Goal: Find specific page/section: Find specific page/section

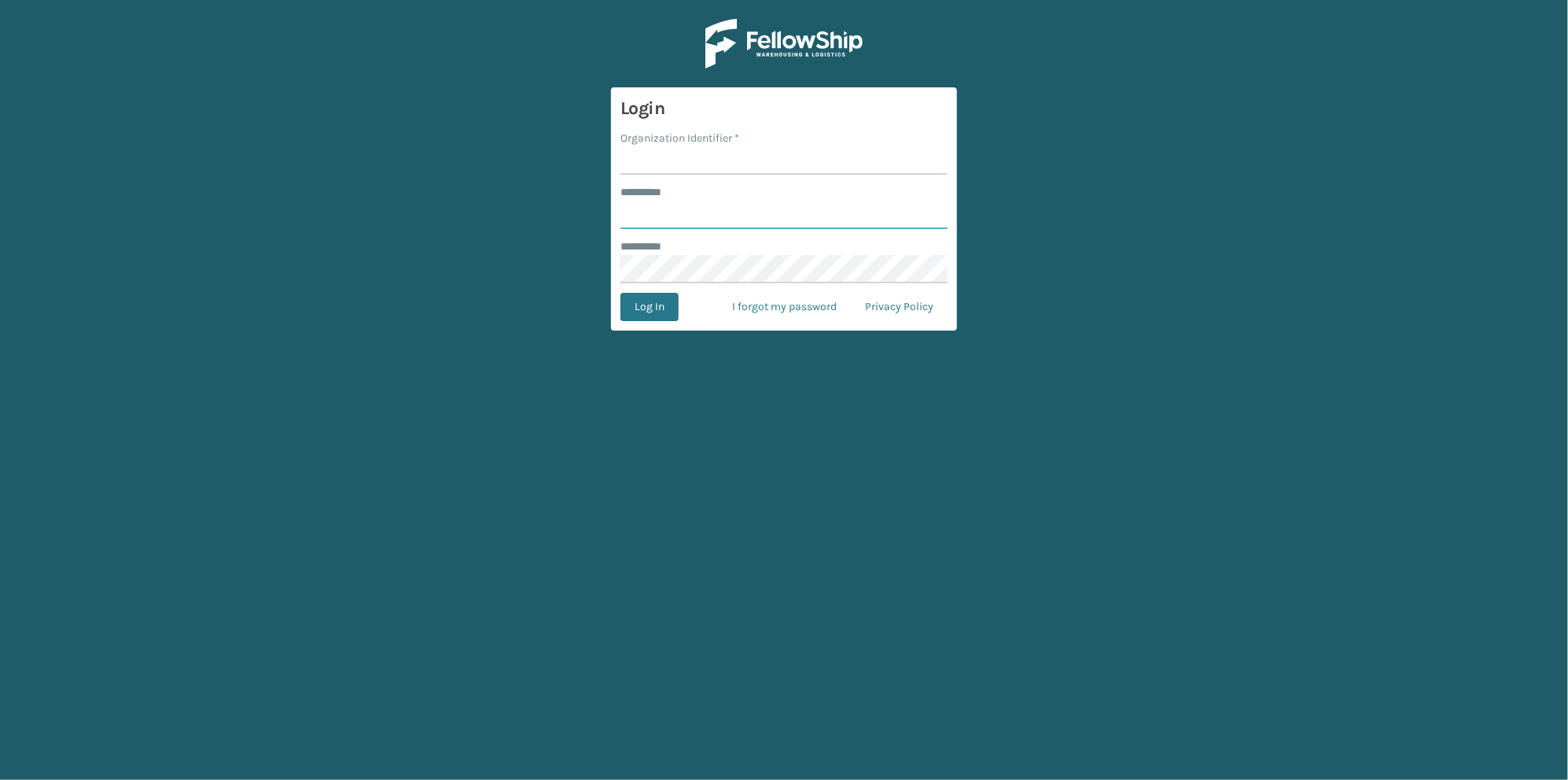
type input "******"
click at [660, 171] on input "Organization Identifier *" at bounding box center [784, 160] width 327 height 28
type input "[GEOGRAPHIC_DATA]"
click at [643, 305] on button "Log In" at bounding box center [650, 307] width 58 height 28
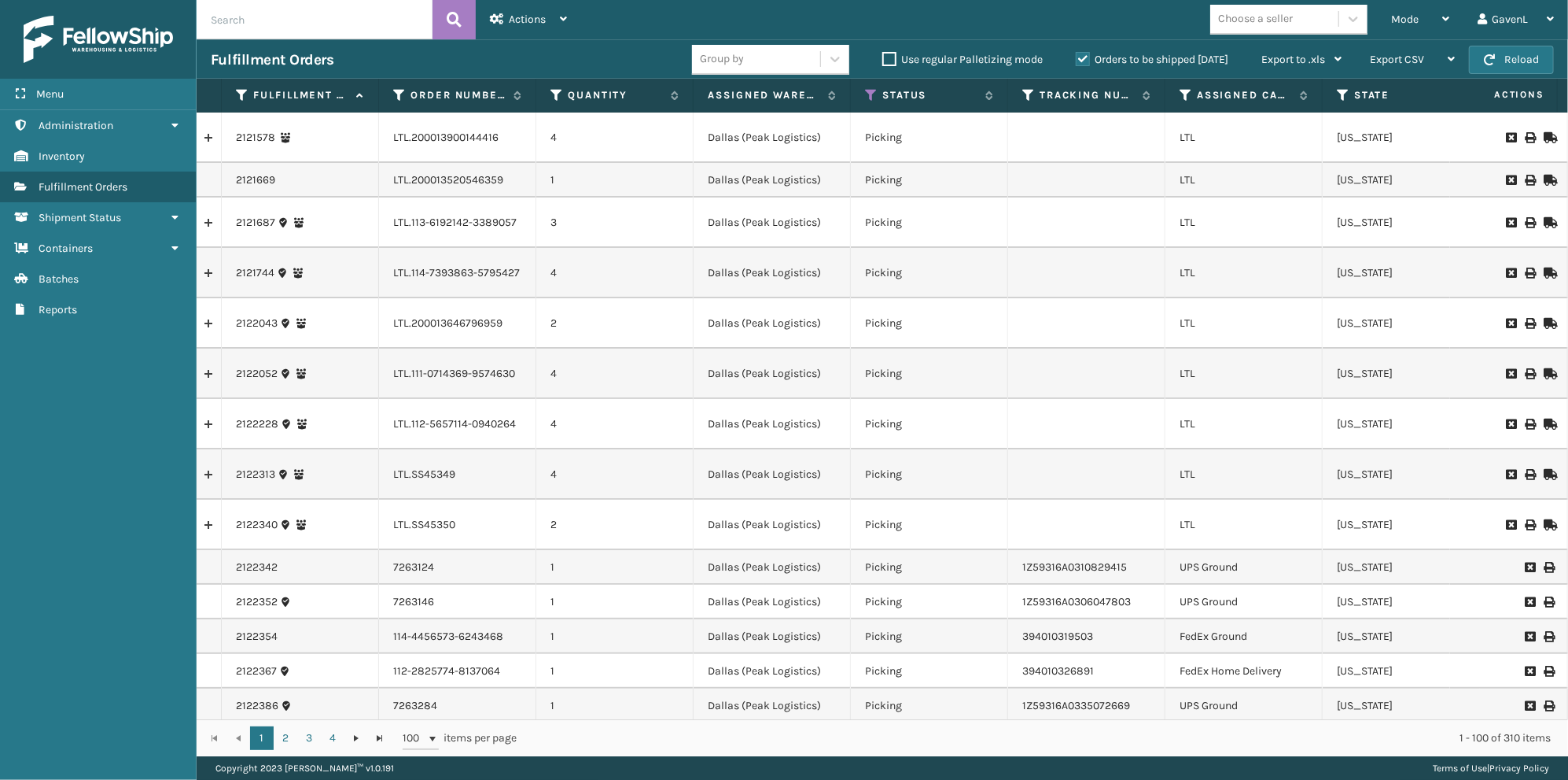
click at [297, 25] on input "text" at bounding box center [315, 19] width 236 height 39
click at [108, 128] on span "Administration" at bounding box center [76, 125] width 75 height 13
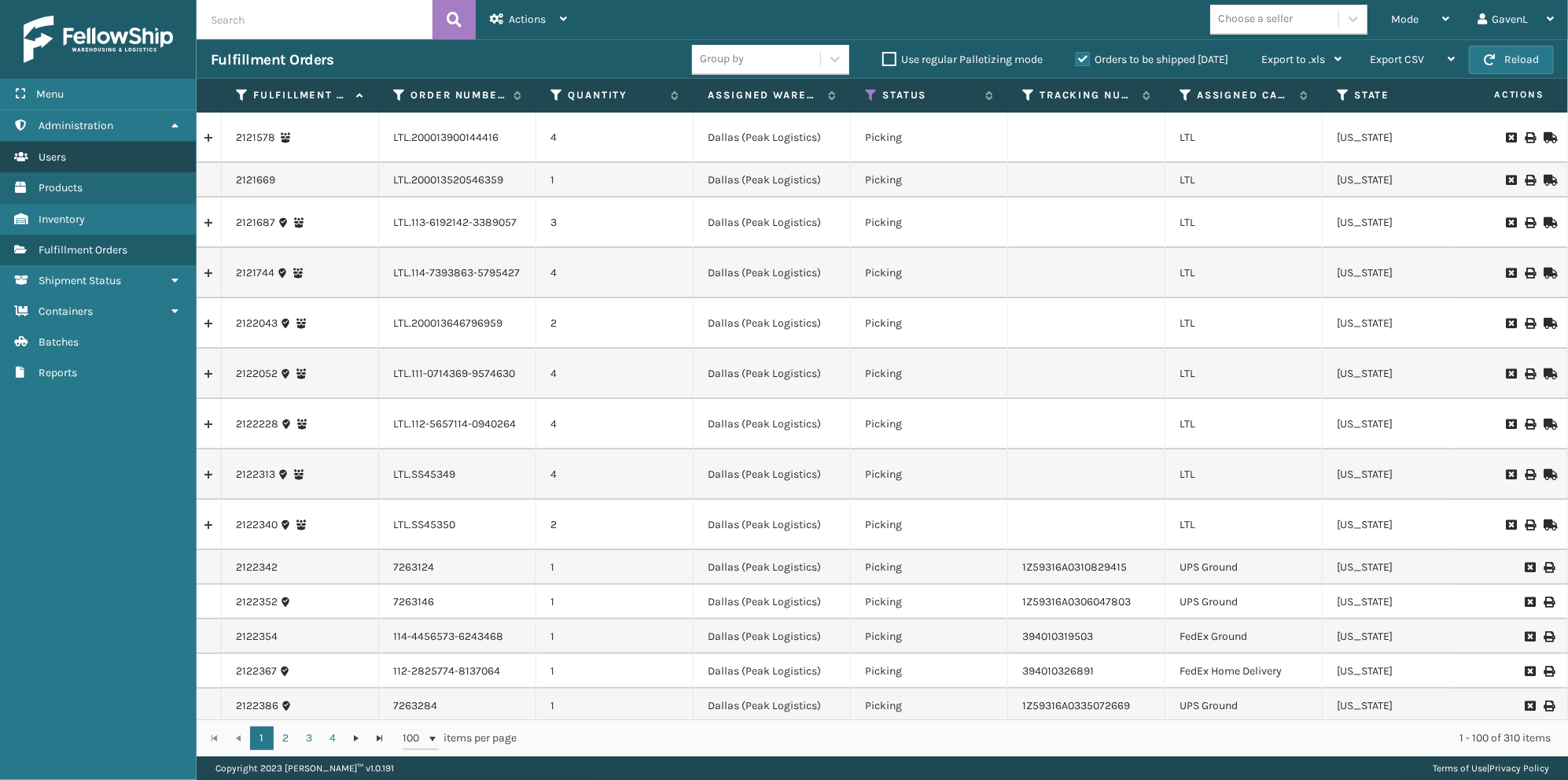
click at [69, 153] on link "Users" at bounding box center [98, 157] width 196 height 31
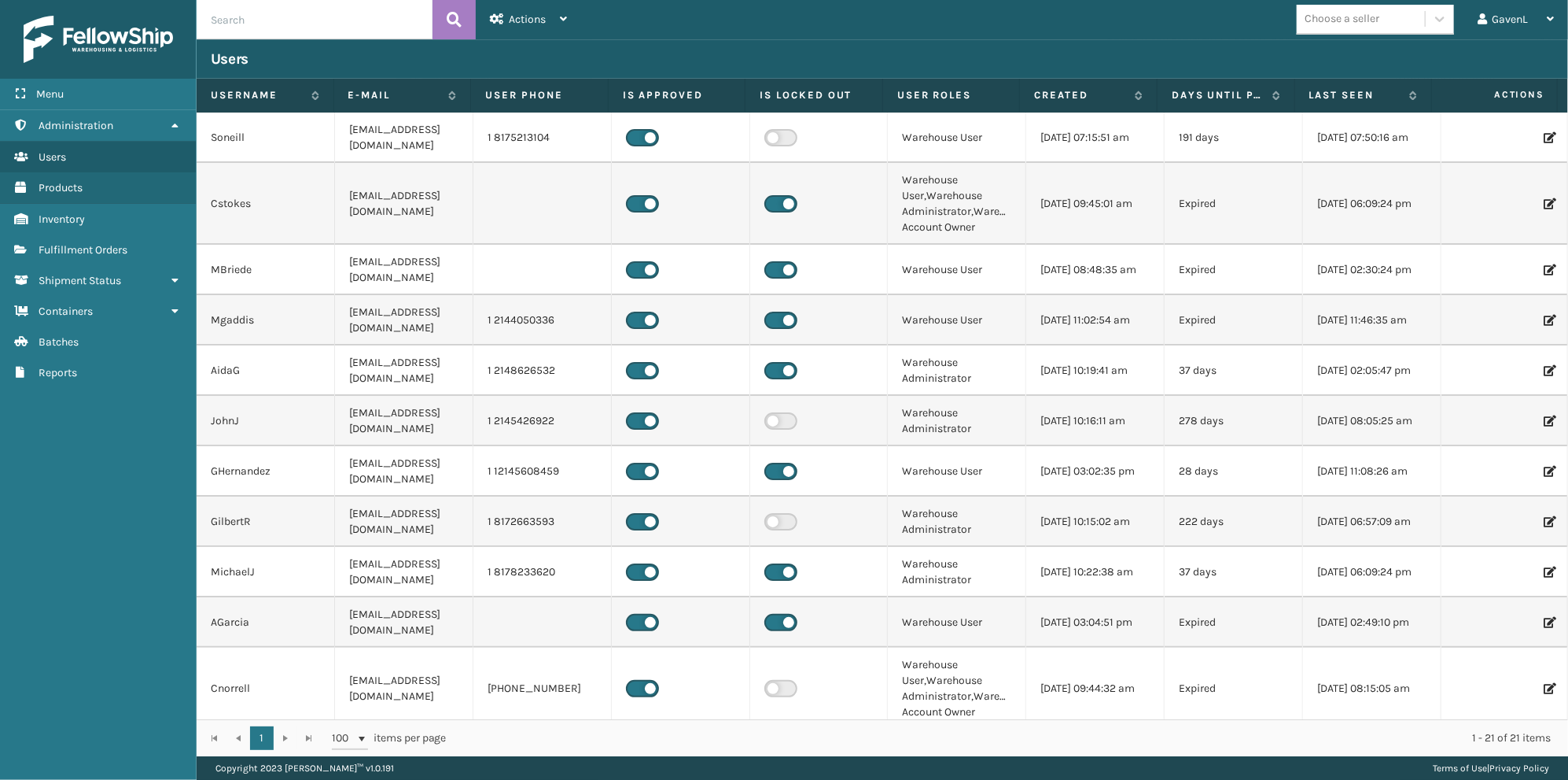
click at [277, 28] on input "text" at bounding box center [315, 19] width 236 height 39
click at [430, 29] on input "mlimones" at bounding box center [315, 19] width 236 height 39
click at [437, 30] on button at bounding box center [454, 19] width 43 height 39
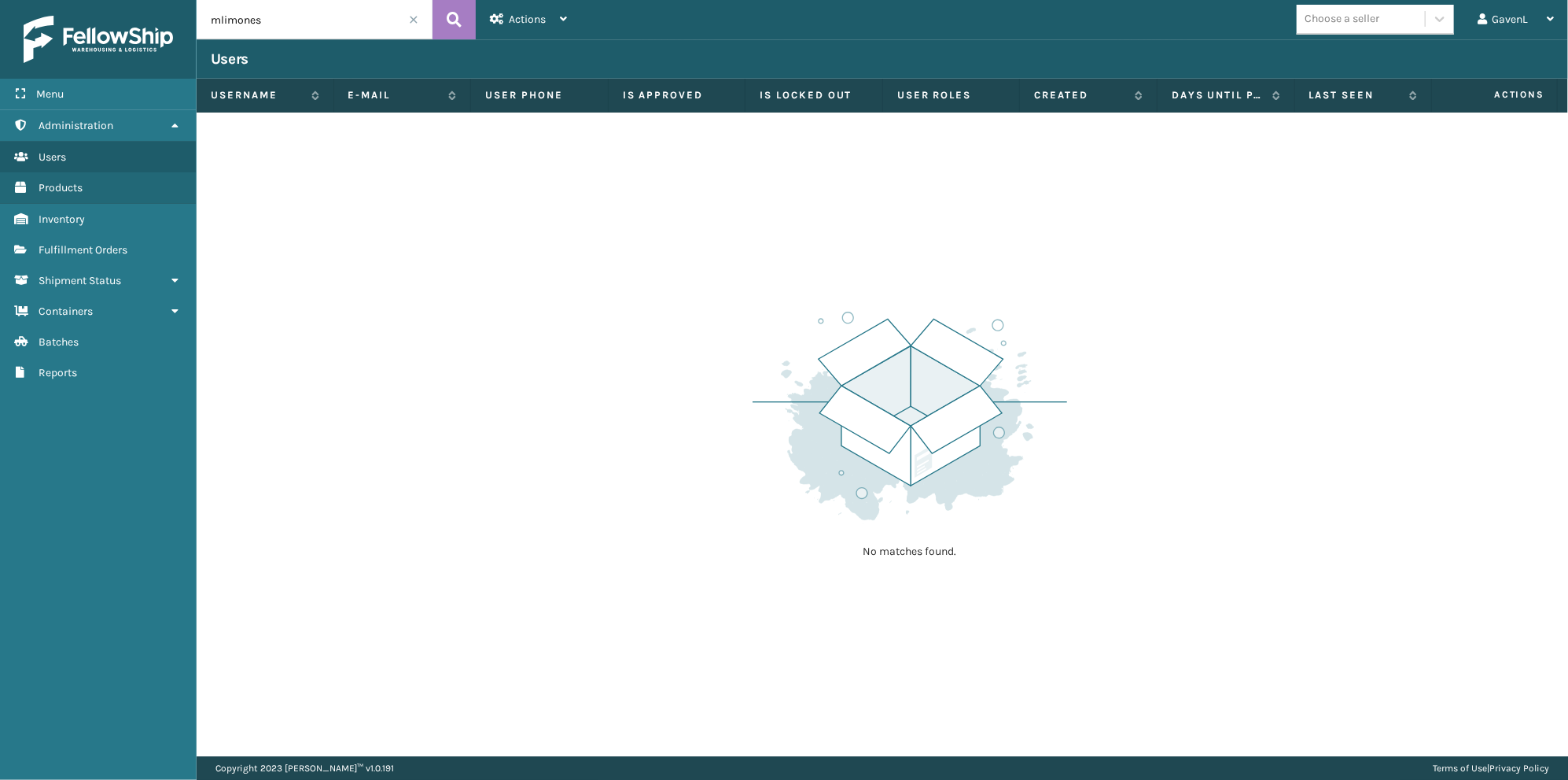
click at [328, 21] on input "mlimones" at bounding box center [315, 19] width 236 height 39
type input "[PERSON_NAME]"
click at [463, 15] on button at bounding box center [454, 19] width 43 height 39
click at [534, 14] on span "Actions" at bounding box center [527, 19] width 37 height 13
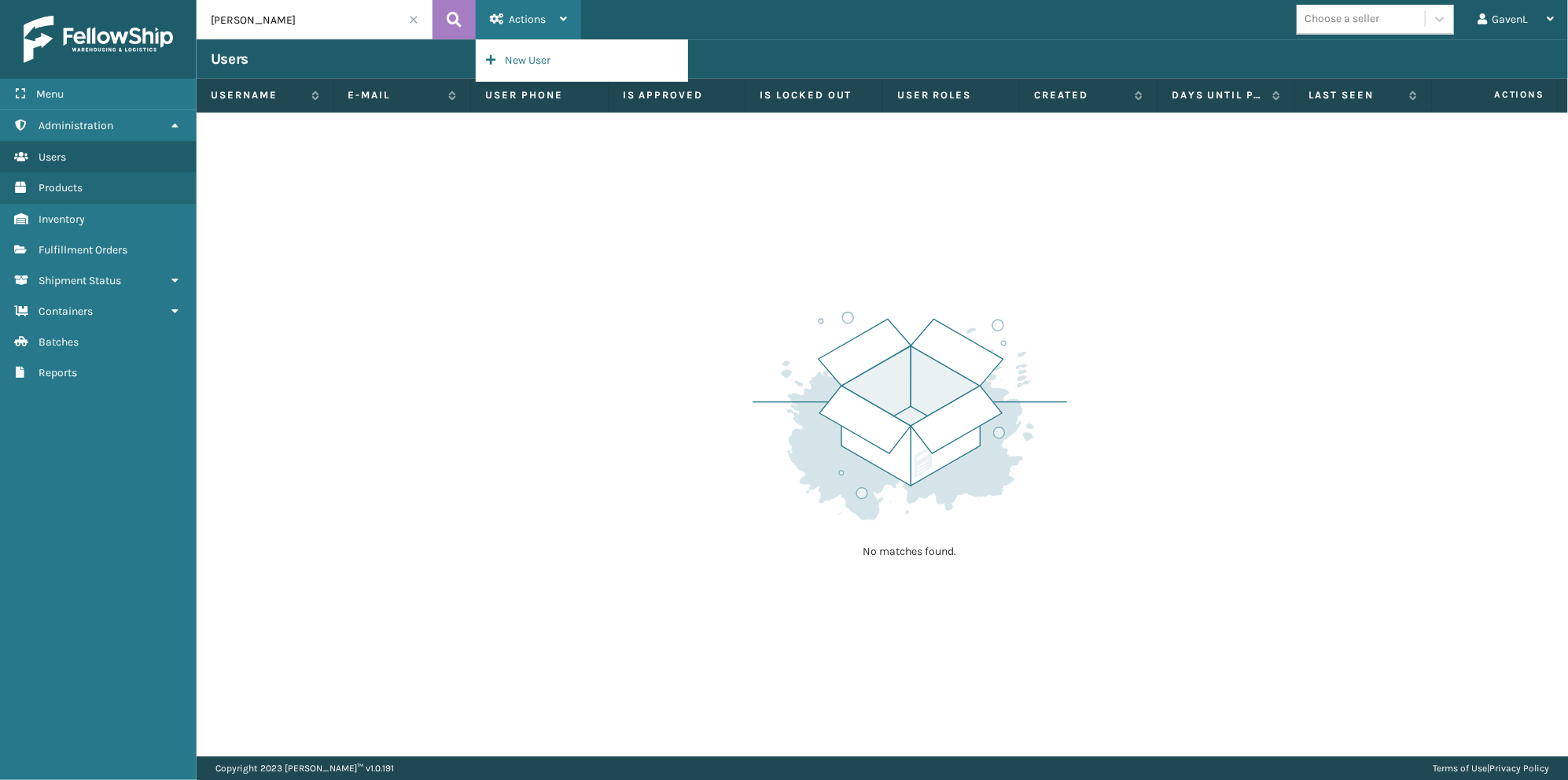
click at [534, 14] on span "Actions" at bounding box center [527, 19] width 37 height 13
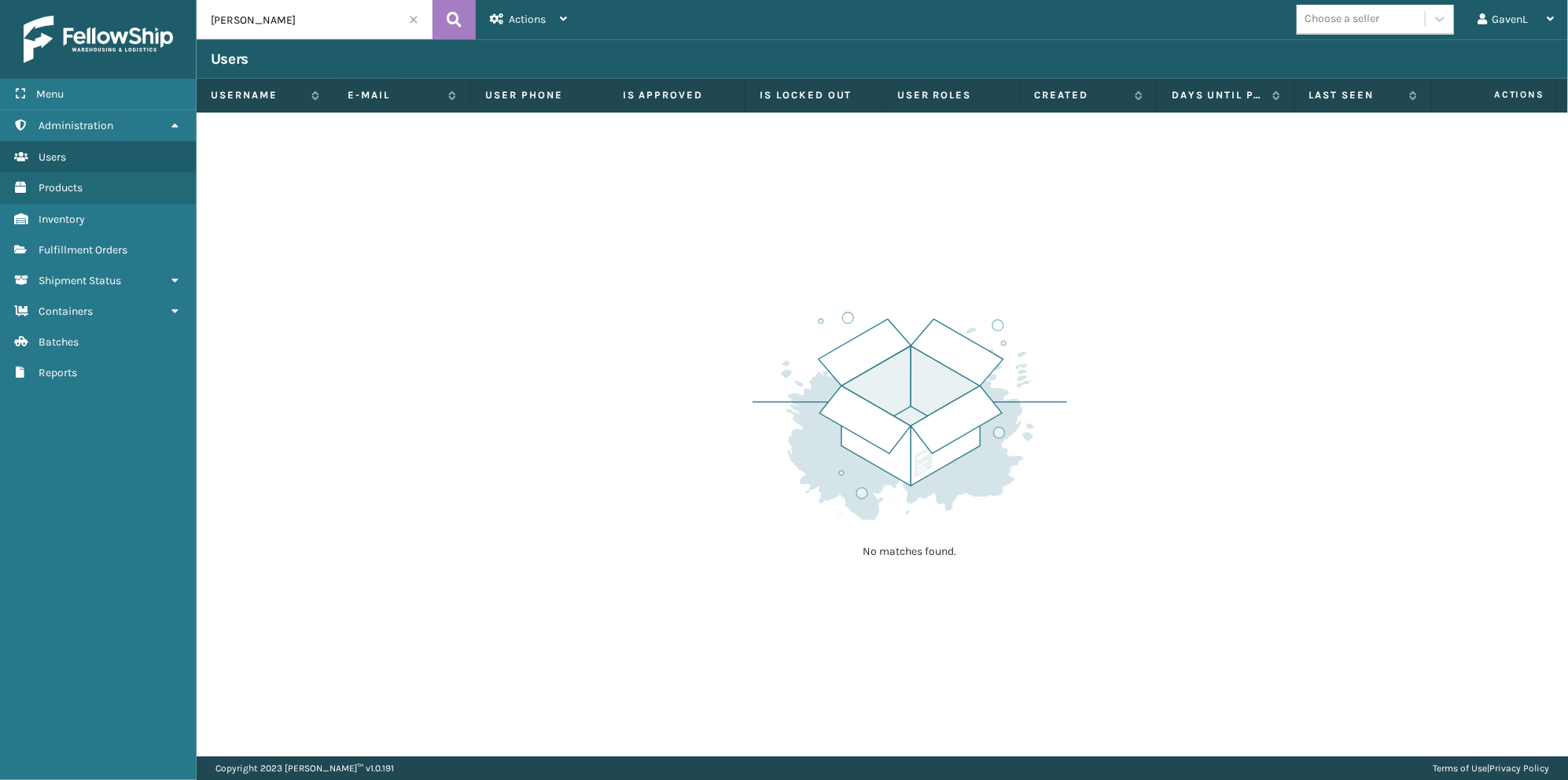
click at [407, 19] on input "[PERSON_NAME]" at bounding box center [315, 19] width 236 height 39
click at [413, 22] on span at bounding box center [413, 19] width 9 height 9
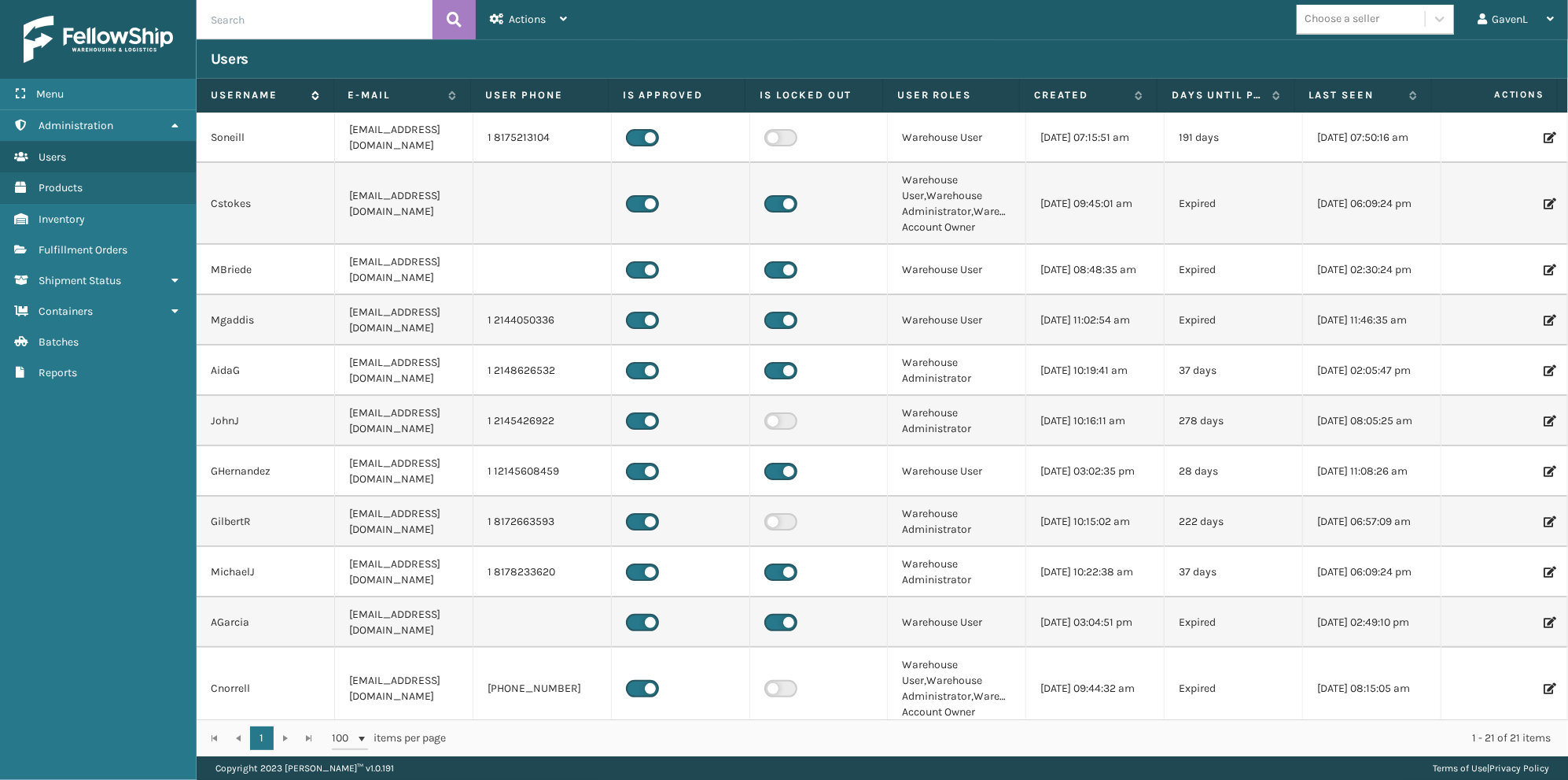
click at [260, 101] on label "Username" at bounding box center [257, 95] width 93 height 14
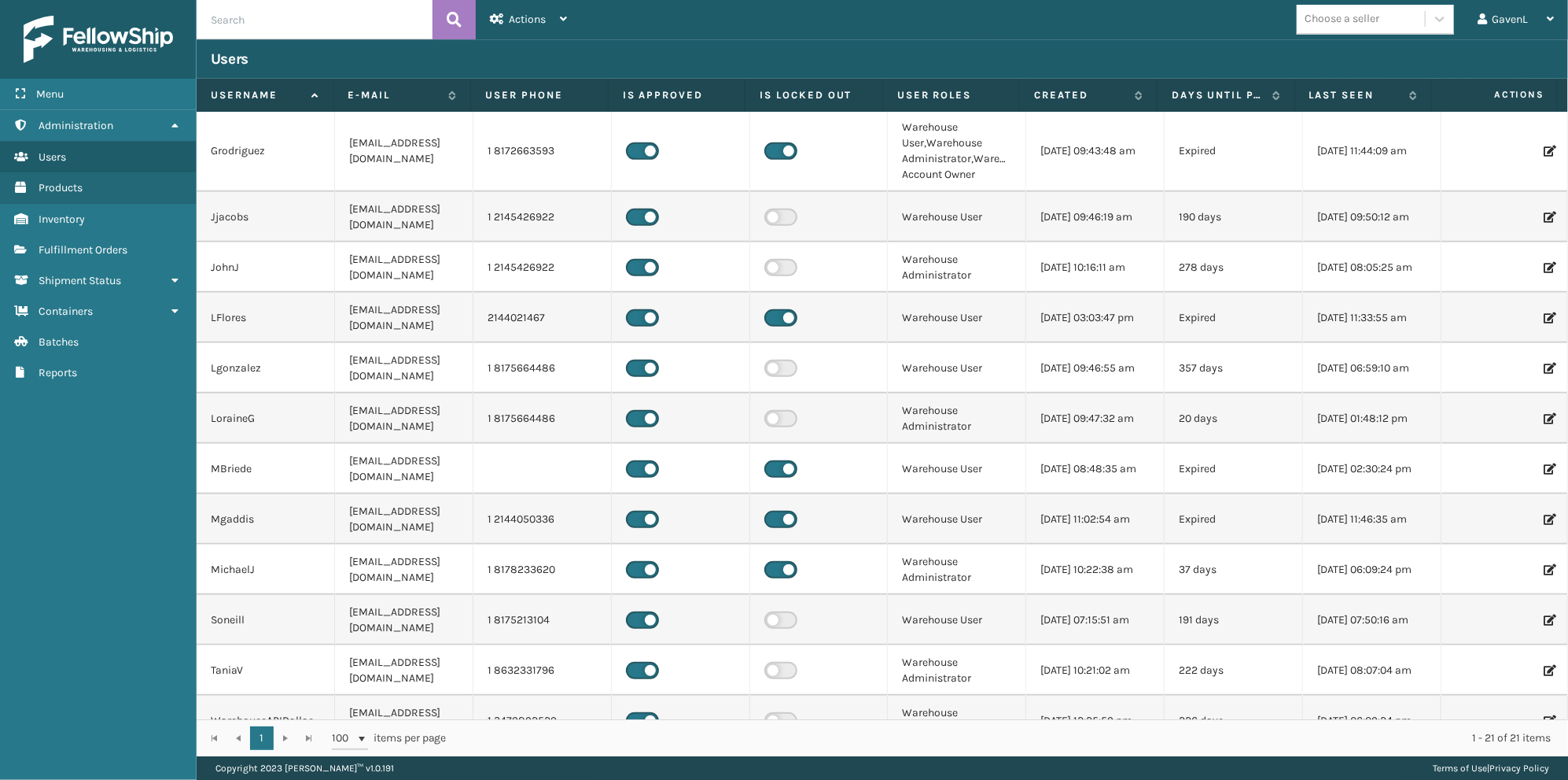
scroll to position [472, 0]
